Goal: Task Accomplishment & Management: Manage account settings

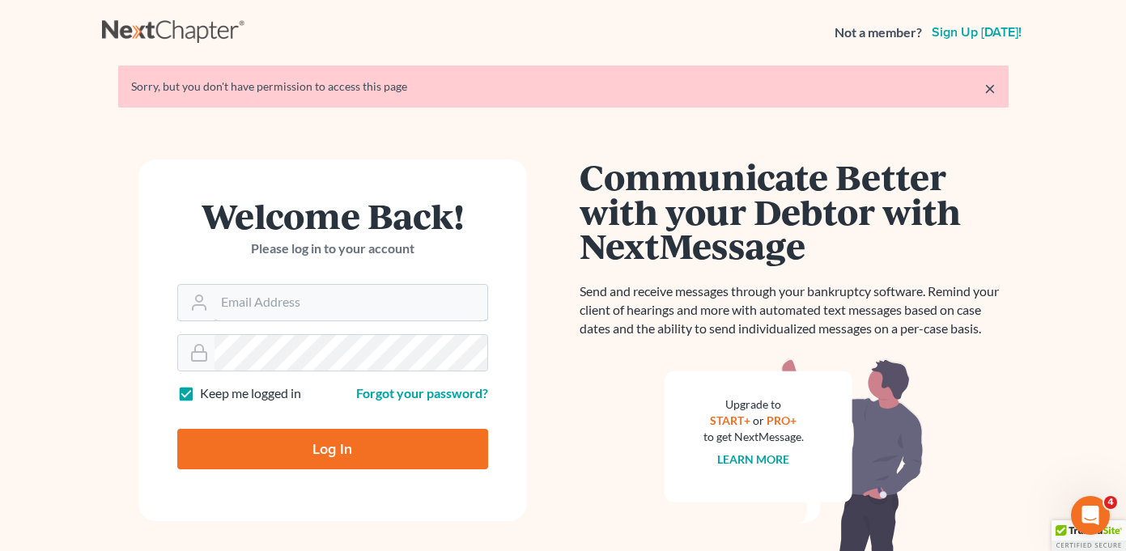
type input "[EMAIL_ADDRESS][DOMAIN_NAME]"
click at [336, 464] on input "Log In" at bounding box center [332, 449] width 311 height 40
type input "Thinking..."
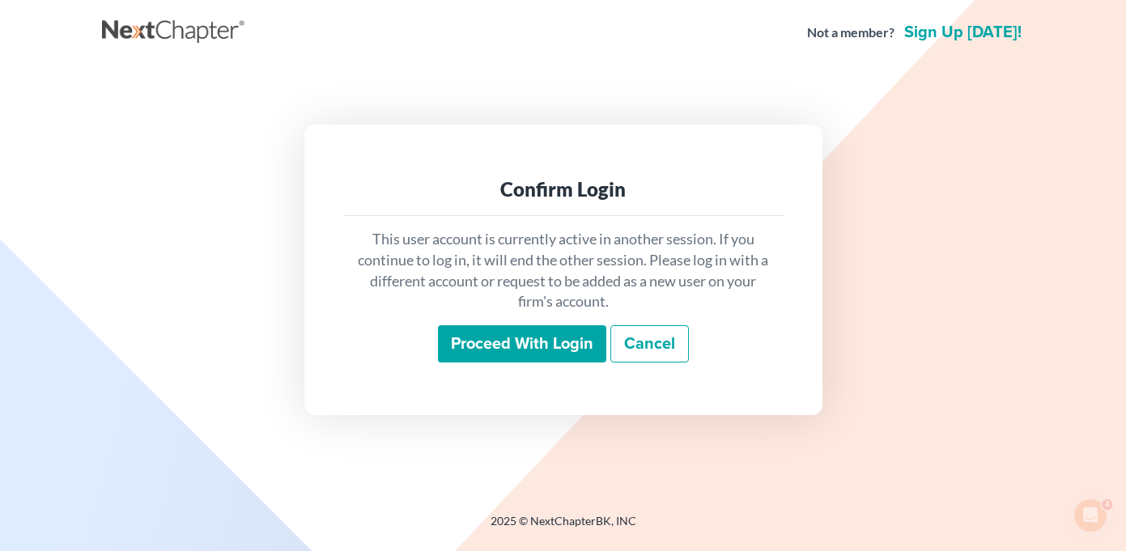
click at [518, 352] on input "Proceed with login" at bounding box center [522, 343] width 168 height 37
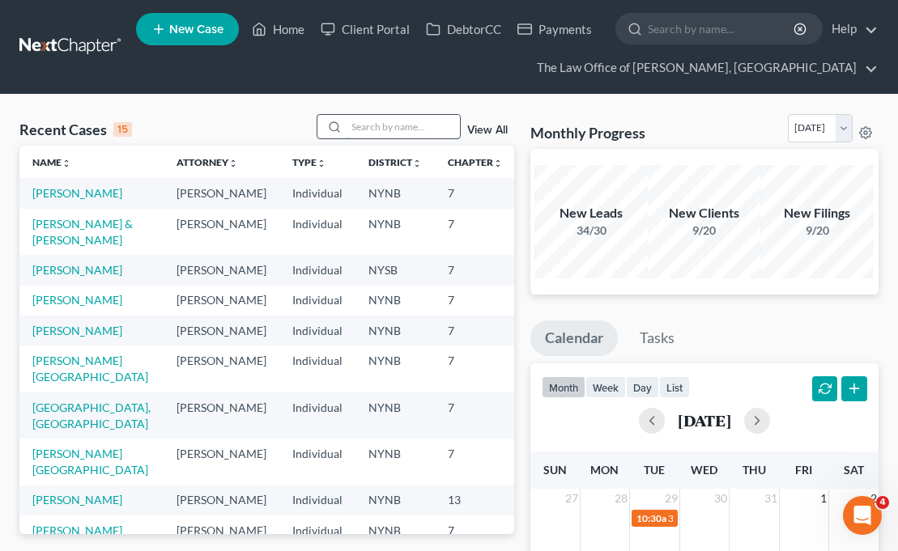
click at [372, 126] on input "search" at bounding box center [402, 126] width 113 height 23
click at [385, 133] on input "search" at bounding box center [402, 126] width 113 height 23
type input "olyvia"
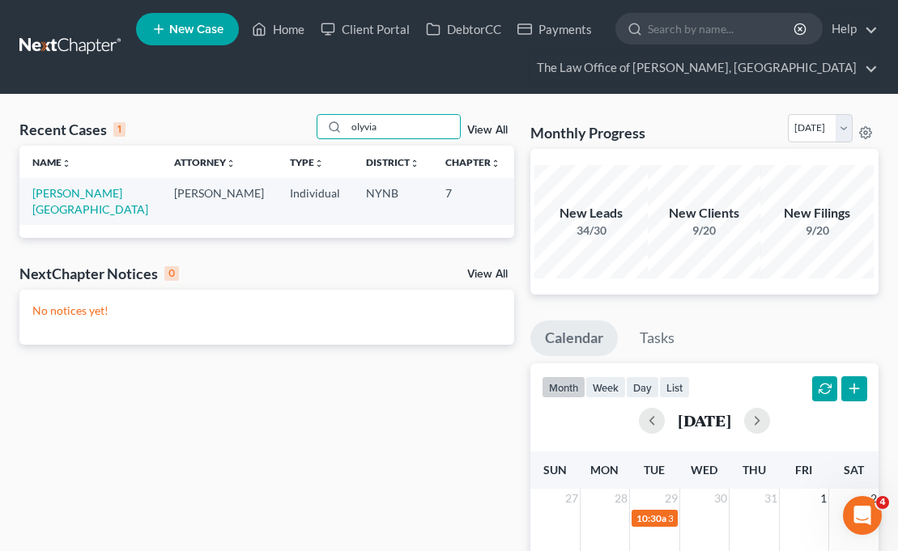
click at [61, 201] on td "[PERSON_NAME][GEOGRAPHIC_DATA]" at bounding box center [90, 201] width 142 height 46
click at [38, 198] on link "[PERSON_NAME][GEOGRAPHIC_DATA]" at bounding box center [90, 201] width 116 height 30
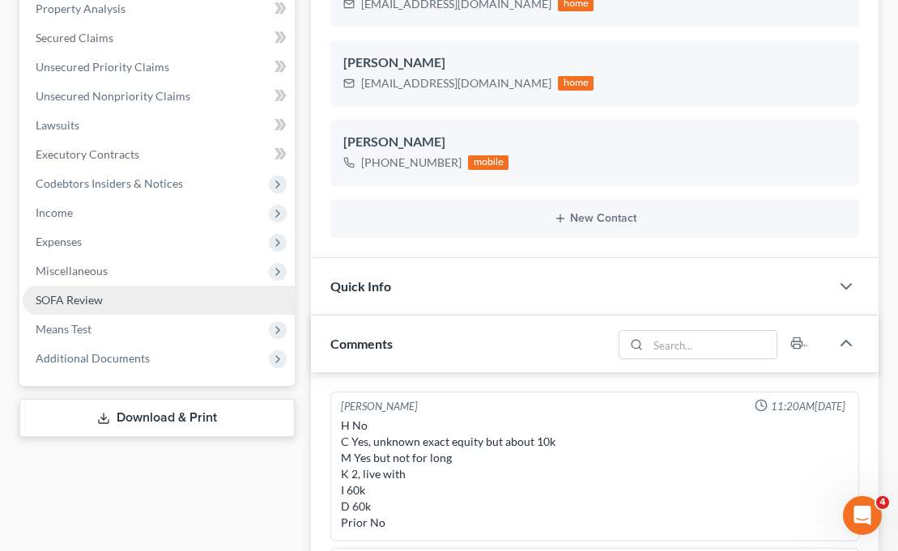
scroll to position [72, 0]
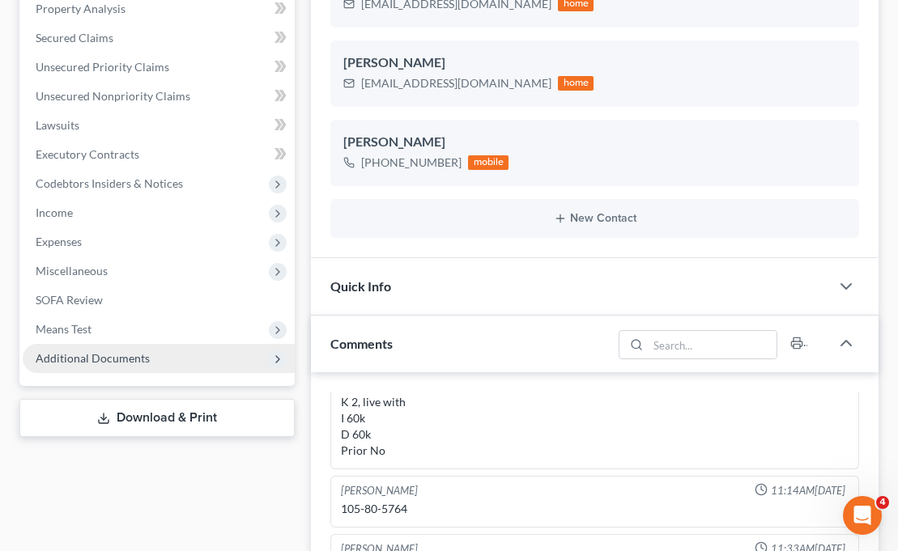
click at [134, 371] on span "Additional Documents" at bounding box center [159, 358] width 272 height 29
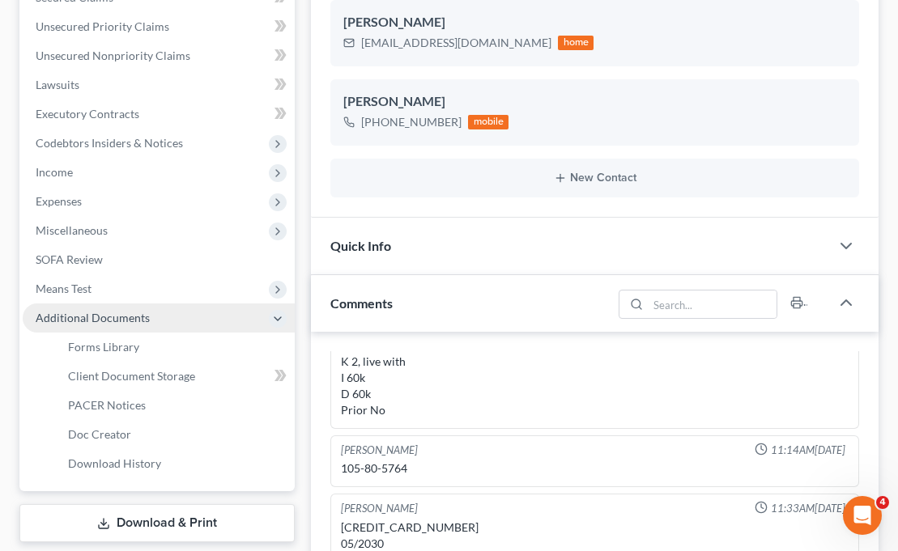
scroll to position [423, 0]
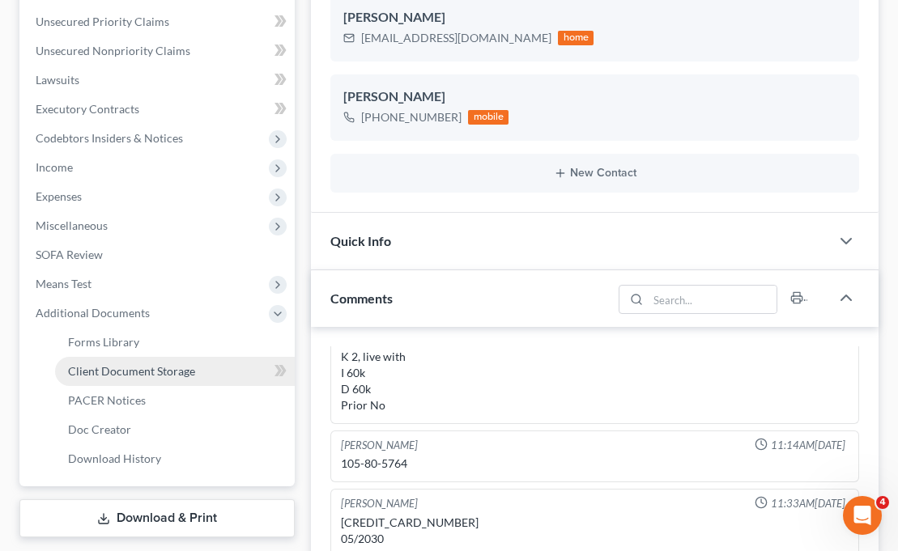
click at [142, 368] on span "Client Document Storage" at bounding box center [131, 371] width 127 height 14
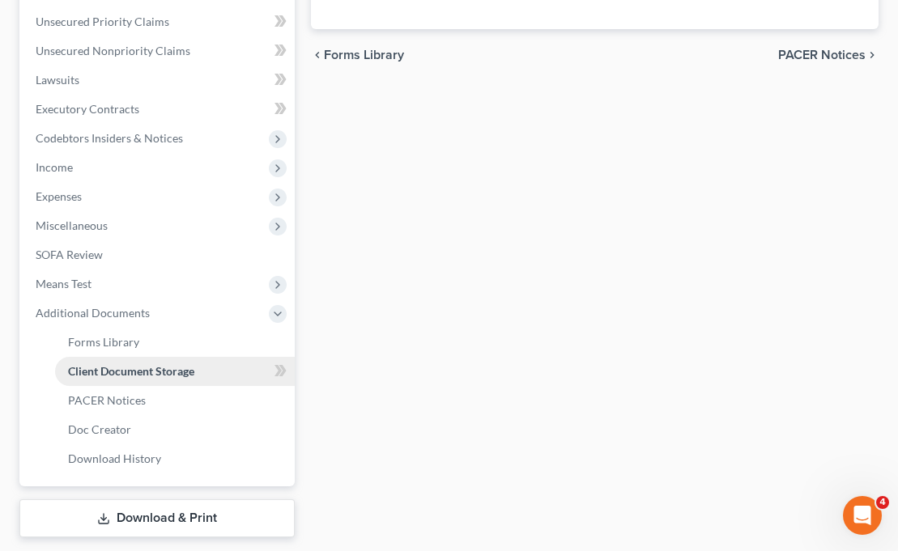
select select "1"
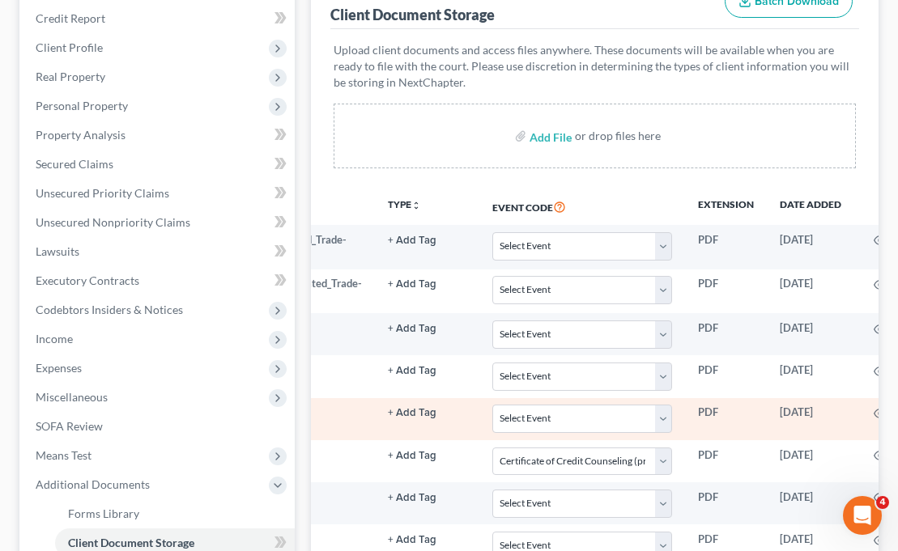
scroll to position [0, 427]
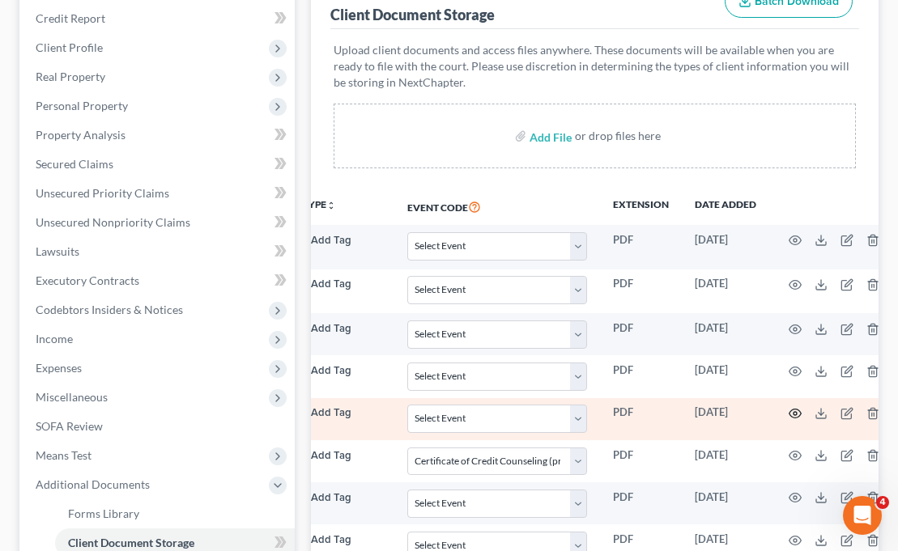
click at [789, 414] on icon "button" at bounding box center [795, 413] width 13 height 13
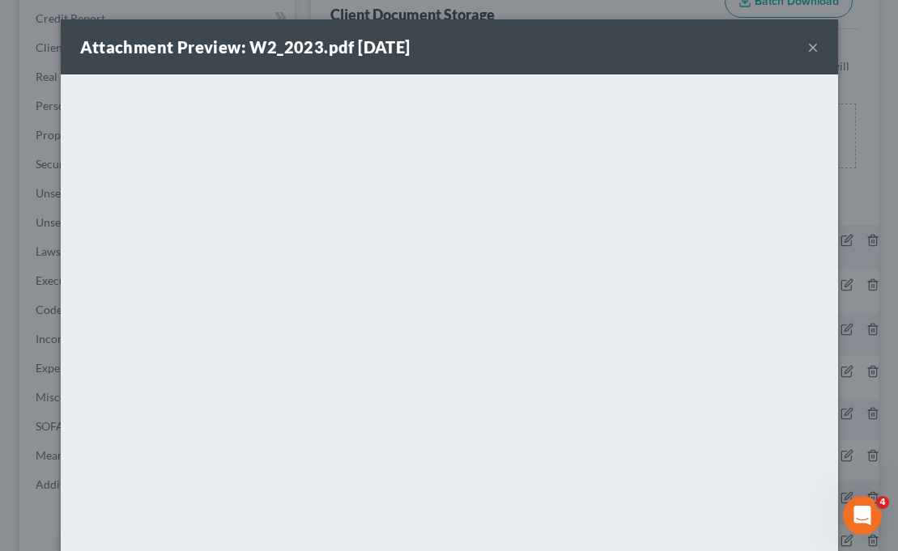
click at [818, 50] on div "Attachment Preview: W2_2023.pdf 08/04/2025 ×" at bounding box center [449, 46] width 777 height 55
click at [811, 48] on button "×" at bounding box center [812, 46] width 11 height 19
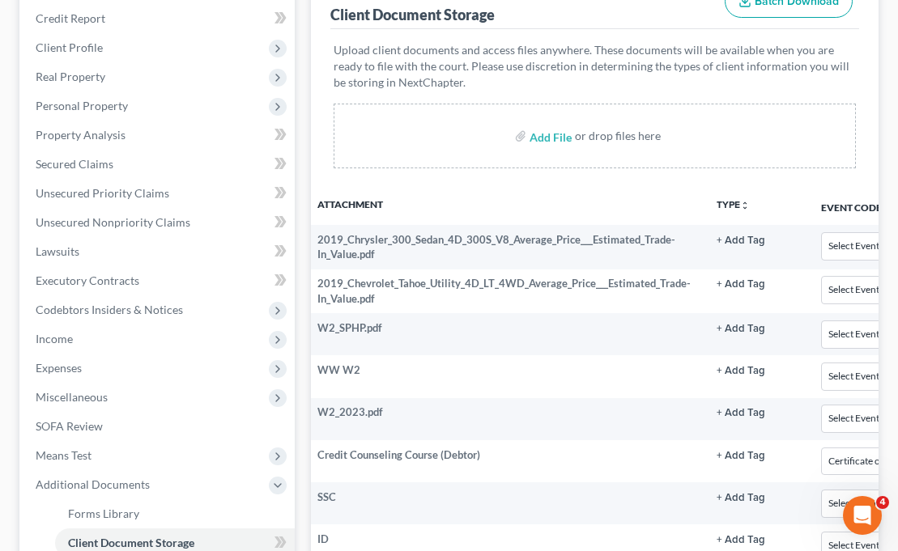
scroll to position [0, 0]
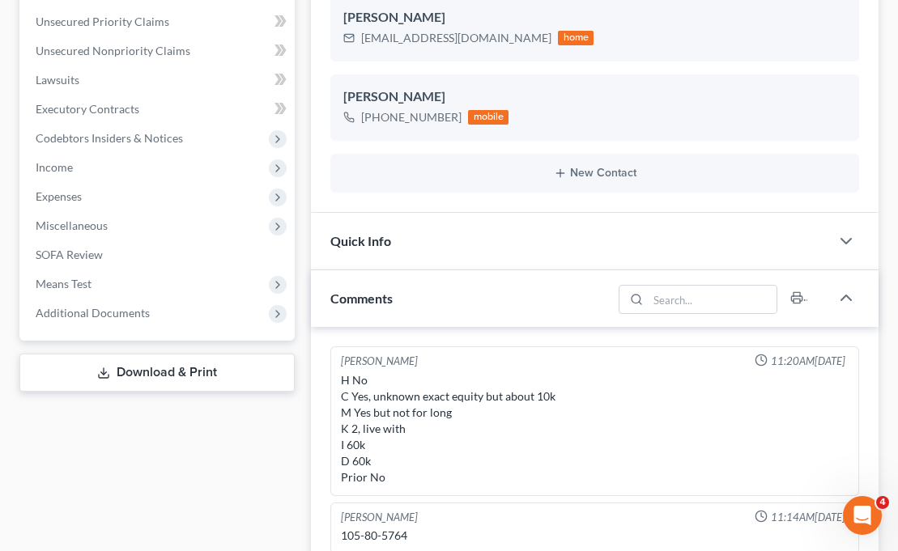
scroll to position [72, 0]
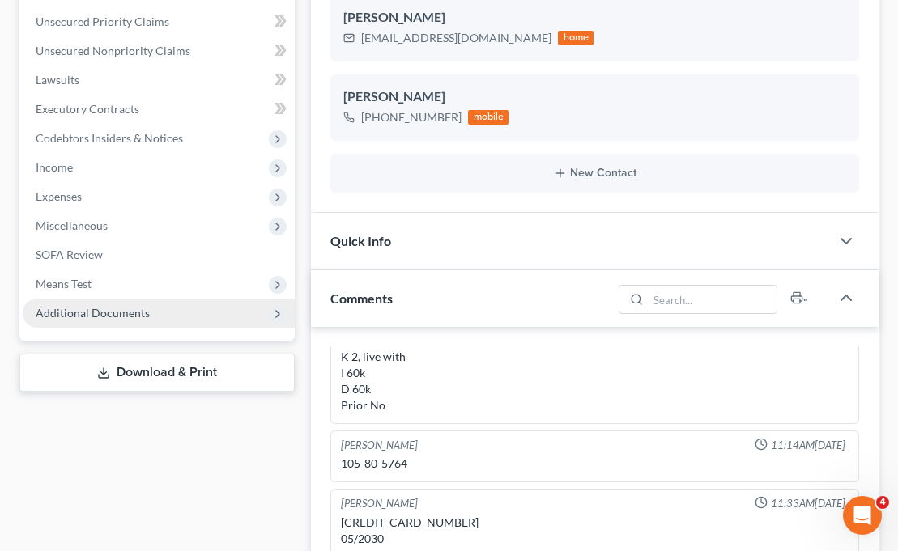
click at [155, 314] on span "Additional Documents" at bounding box center [159, 313] width 272 height 29
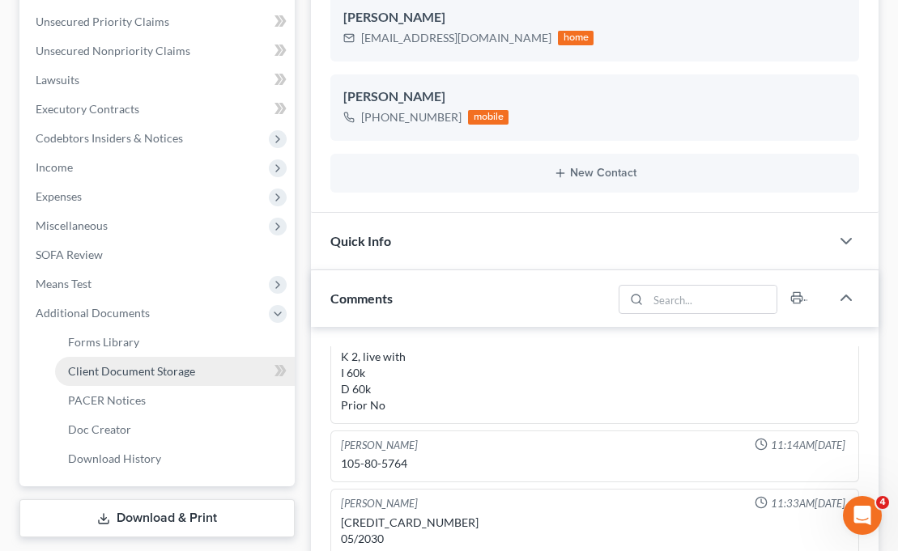
click at [151, 368] on span "Client Document Storage" at bounding box center [131, 371] width 127 height 14
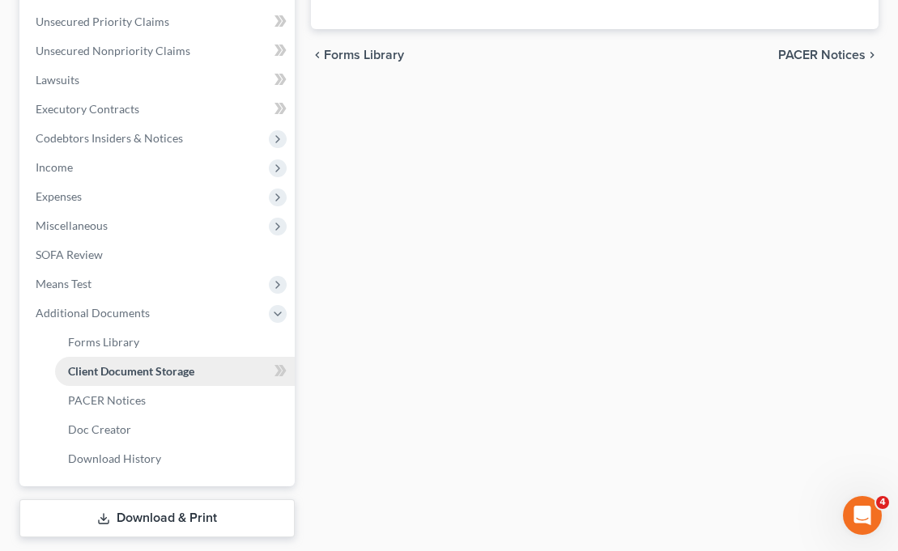
select select "1"
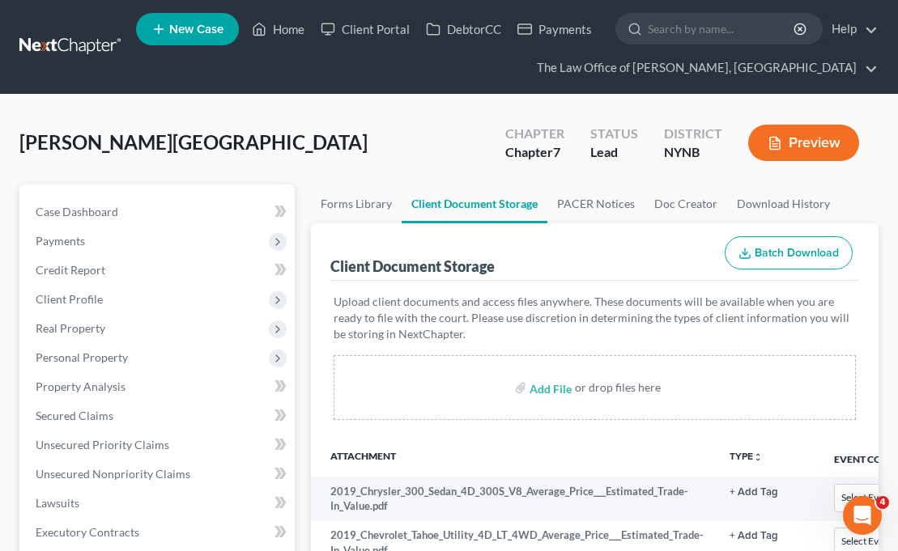
scroll to position [93, 0]
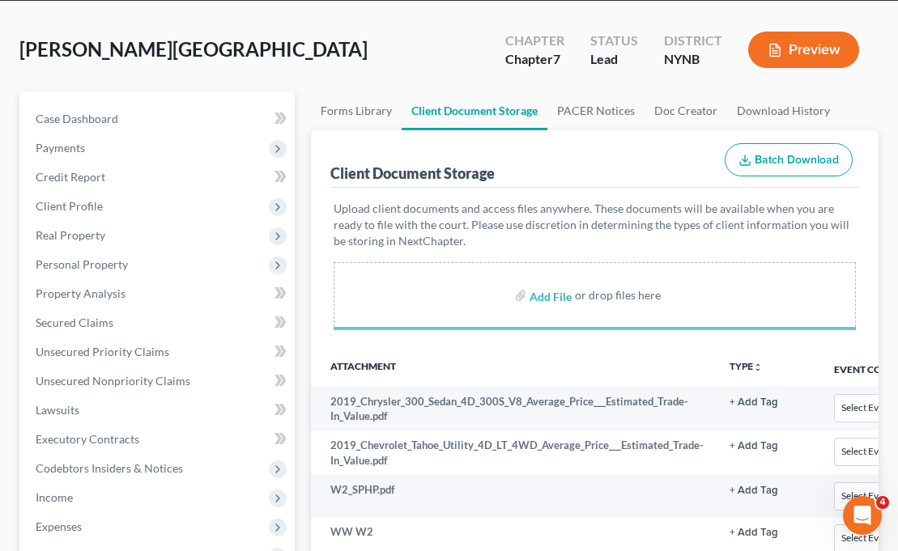
select select "1"
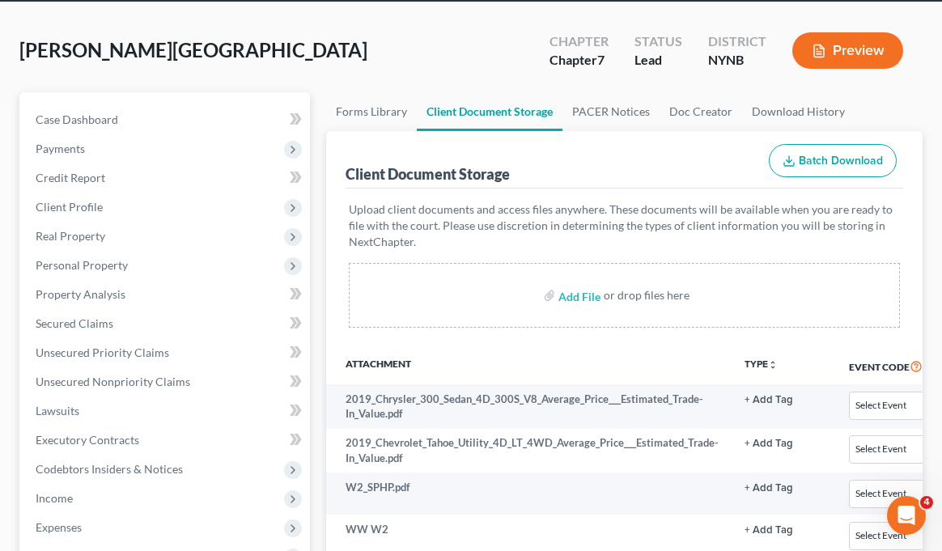
scroll to position [70, 0]
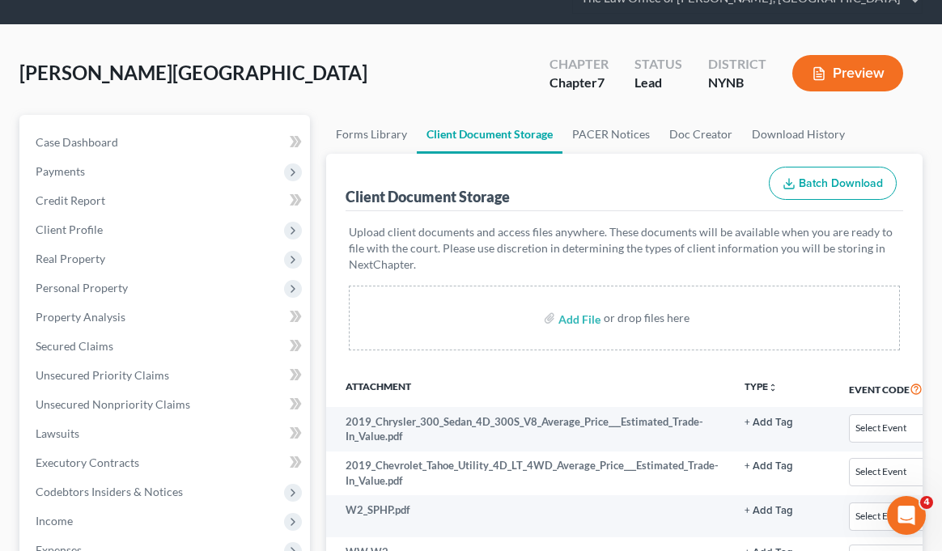
select select "1"
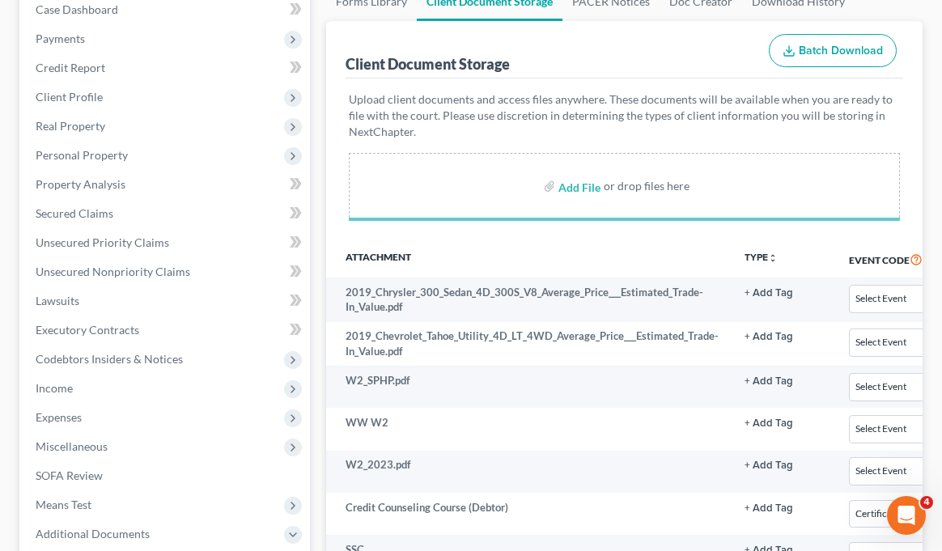
scroll to position [277, 0]
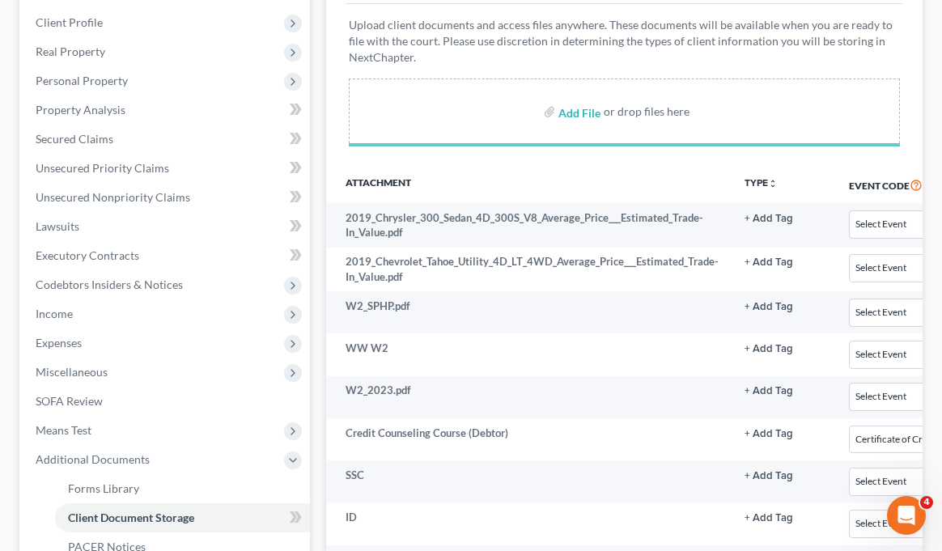
select select "1"
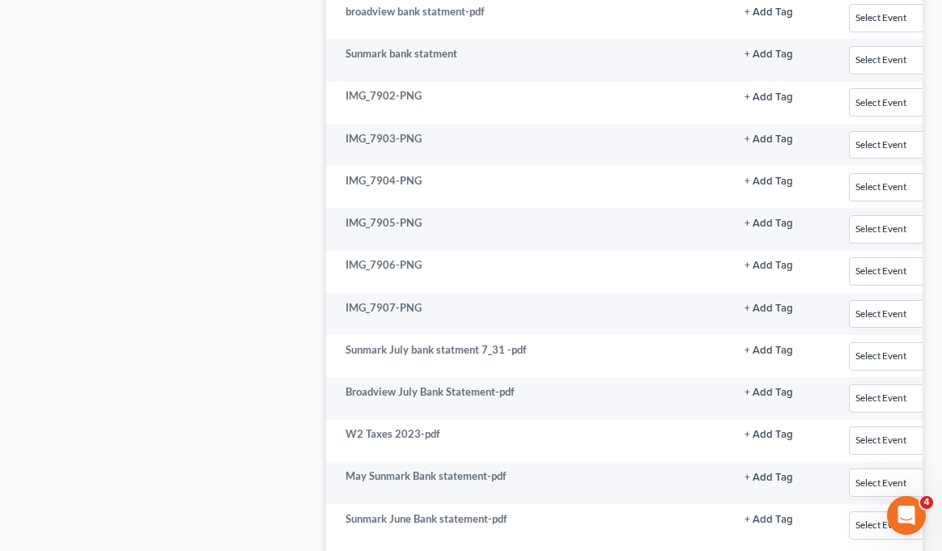
scroll to position [1239, 0]
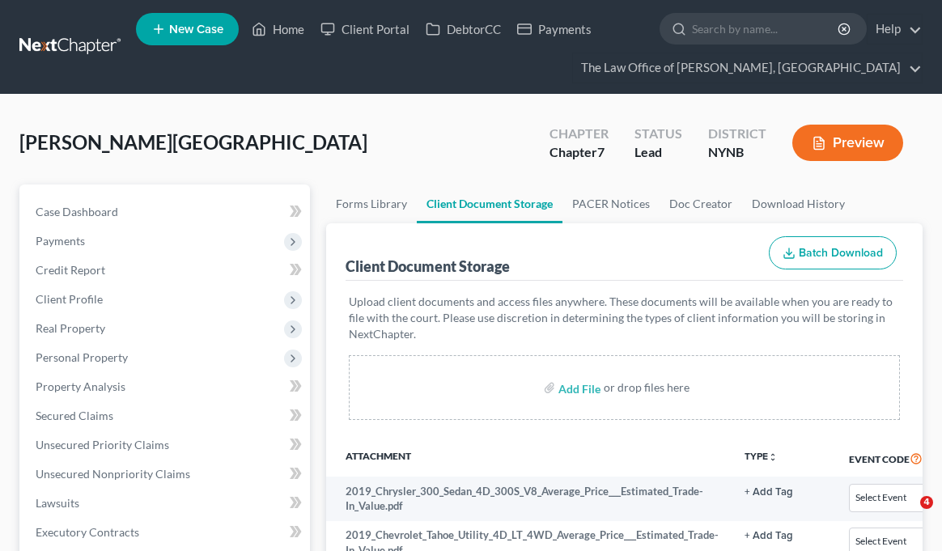
select select "1"
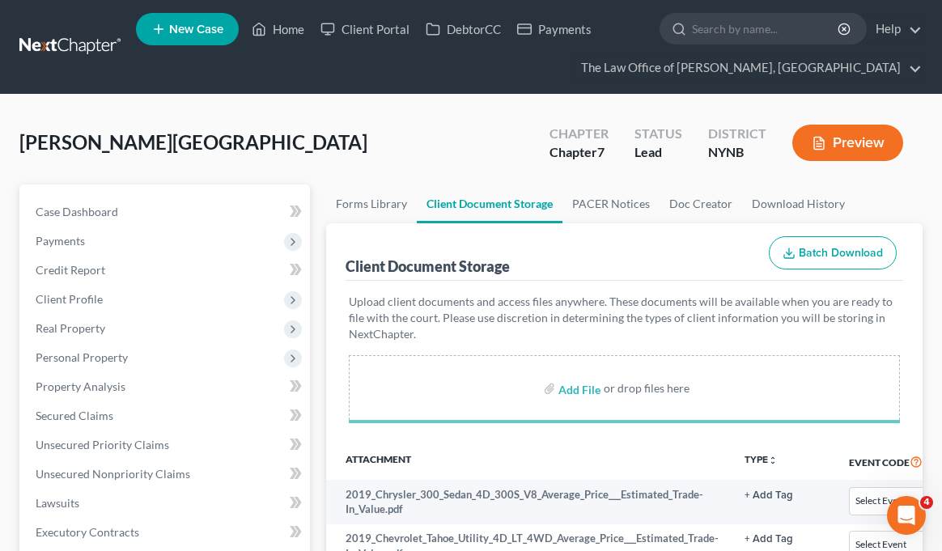
select select "1"
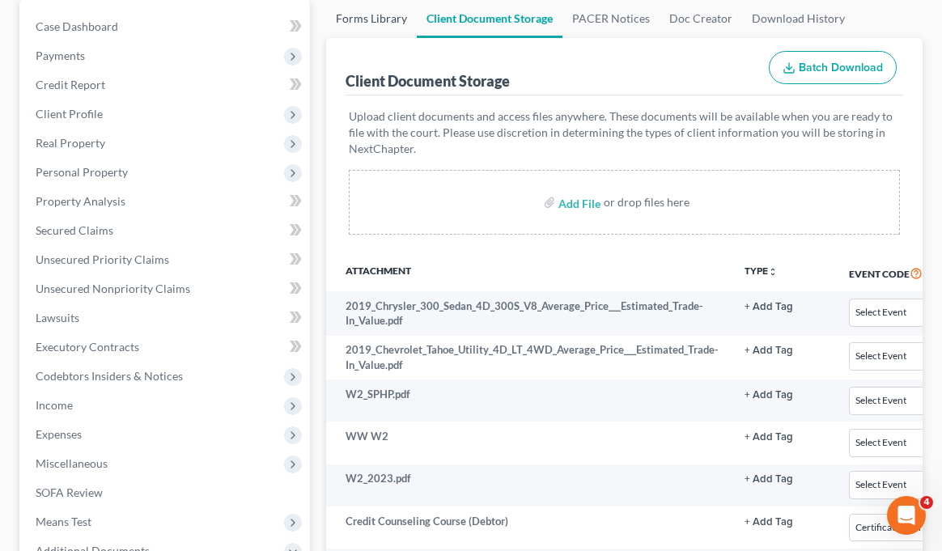
scroll to position [110, 0]
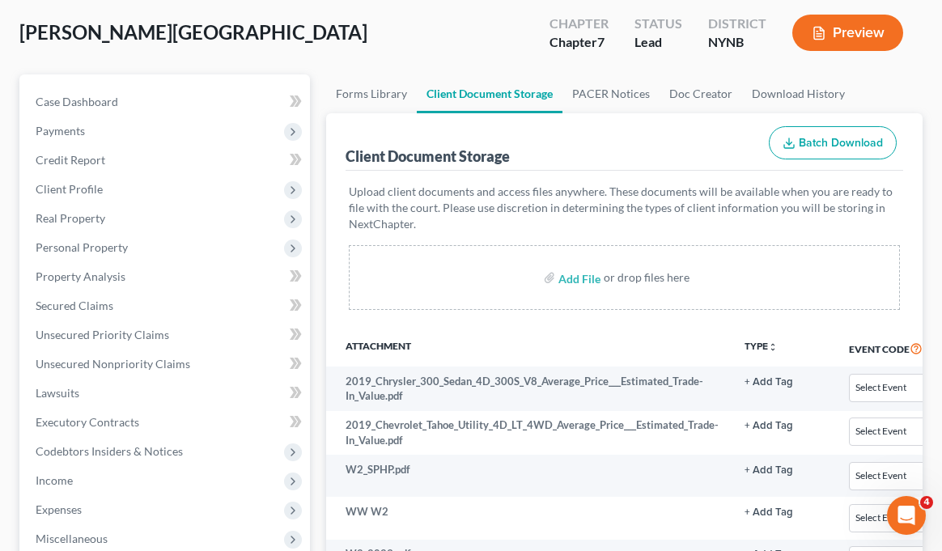
select select "1"
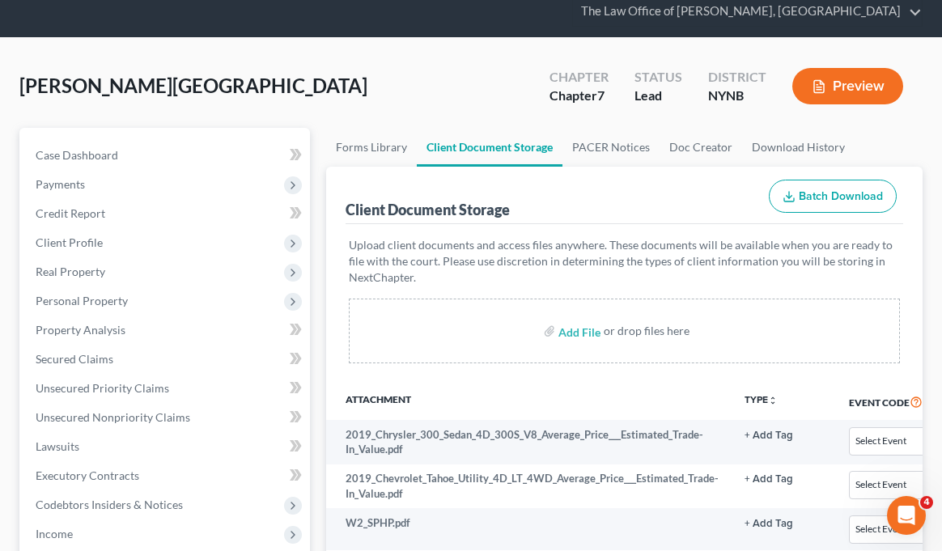
scroll to position [0, 0]
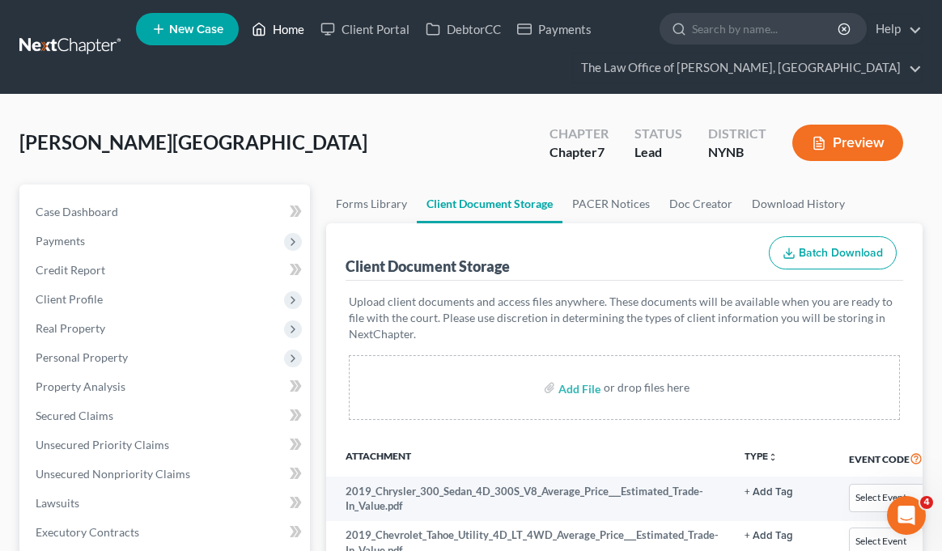
click at [273, 29] on link "Home" at bounding box center [278, 29] width 69 height 29
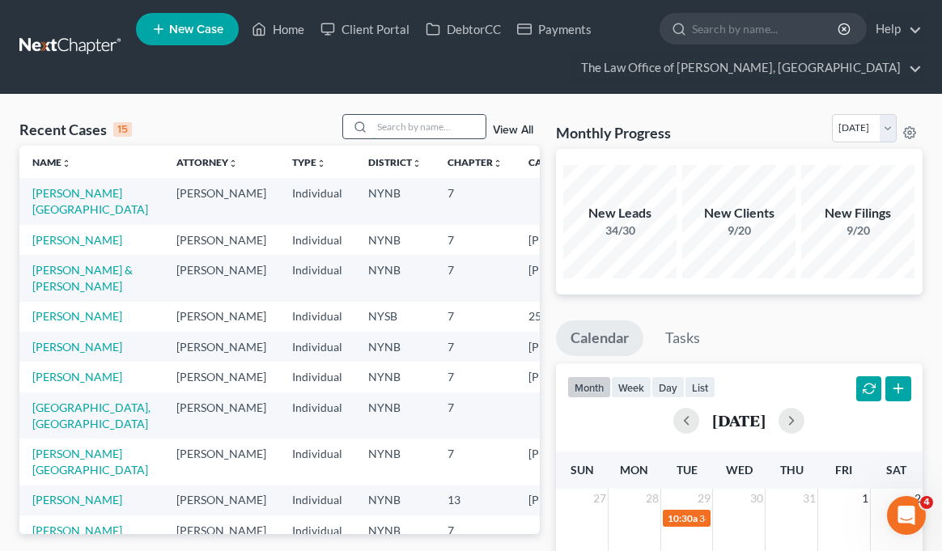
click at [406, 126] on input "search" at bounding box center [428, 126] width 113 height 23
click at [79, 193] on link "[PERSON_NAME][GEOGRAPHIC_DATA]" at bounding box center [90, 201] width 116 height 30
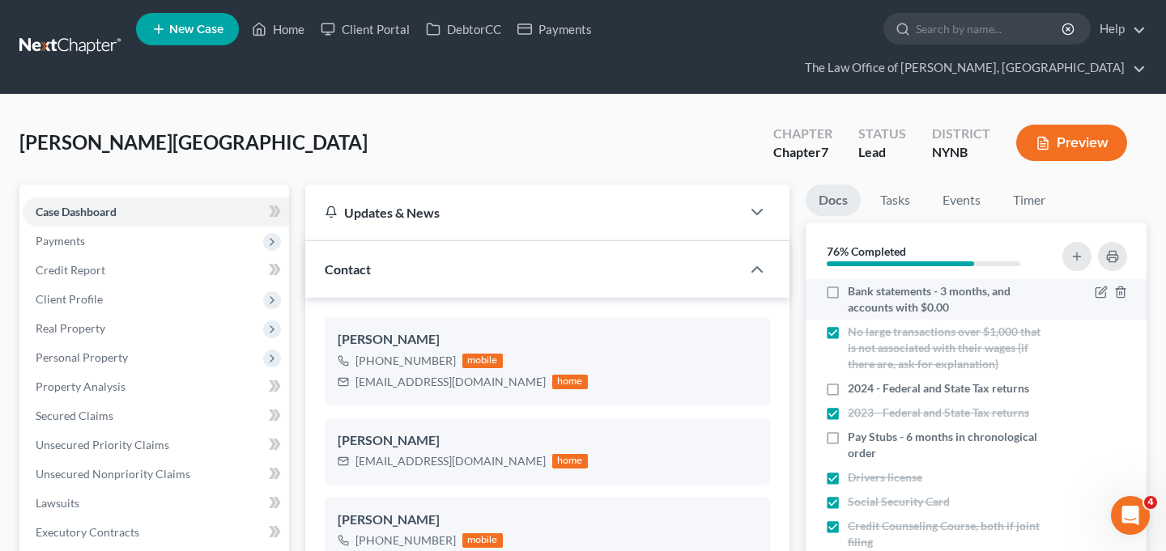
click at [848, 283] on label "Bank statements - 3 months, and accounts with $0.00" at bounding box center [948, 299] width 200 height 32
click at [854, 283] on input "Bank statements - 3 months, and accounts with $0.00" at bounding box center [859, 288] width 11 height 11
checkbox input "true"
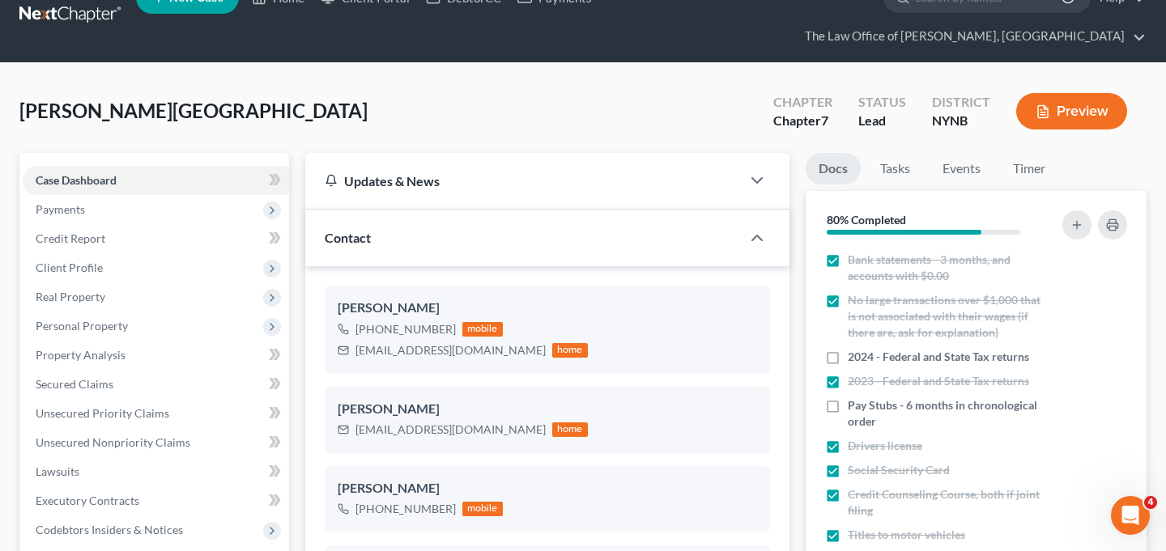
scroll to position [41, 0]
